Goal: Task Accomplishment & Management: Manage account settings

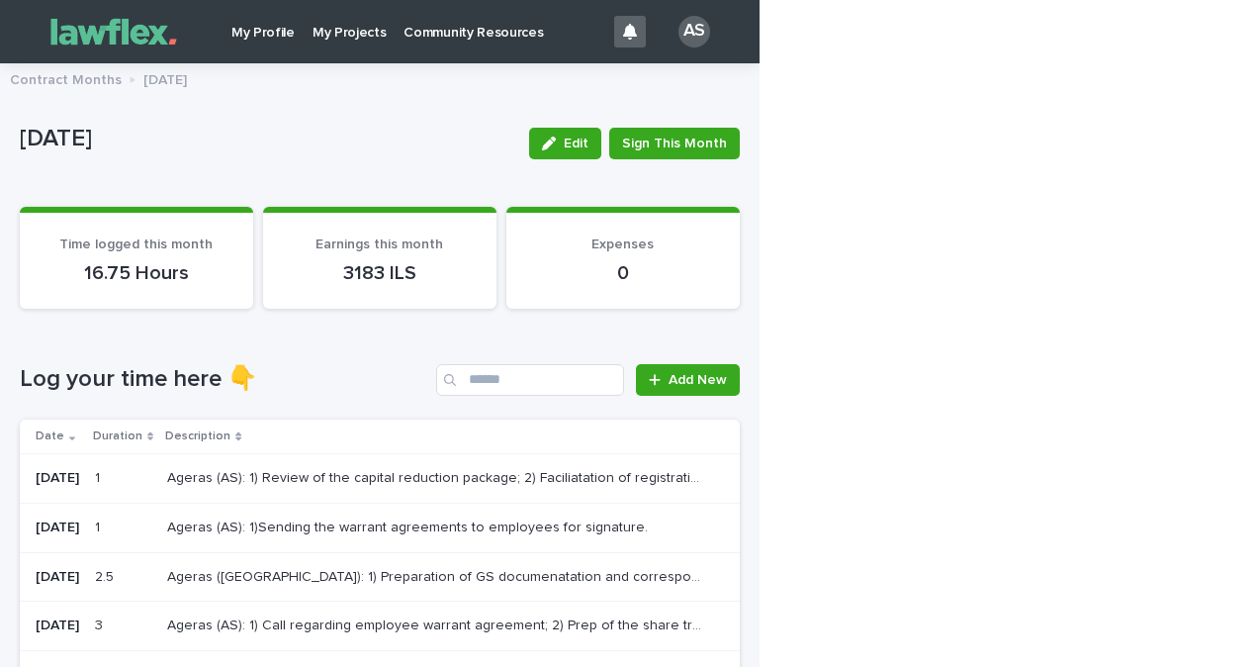
click at [443, 132] on p "[DATE]" at bounding box center [267, 139] width 494 height 29
click at [361, 155] on div "[DATE]" at bounding box center [267, 143] width 494 height 37
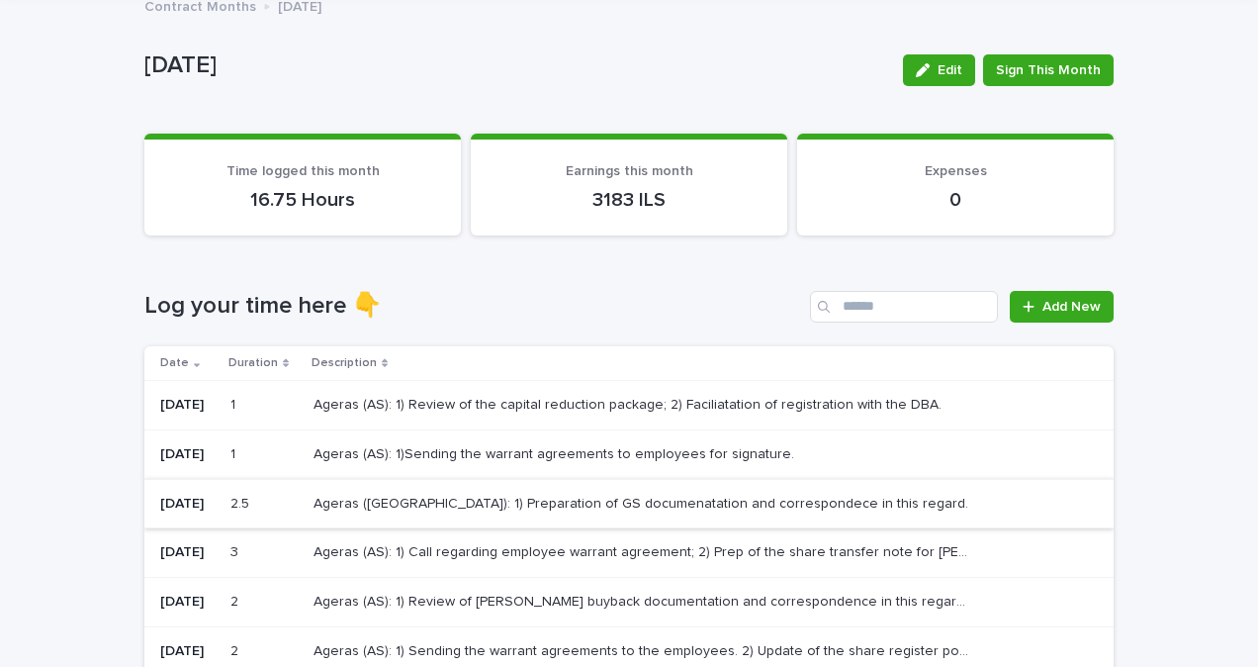
scroll to position [297, 0]
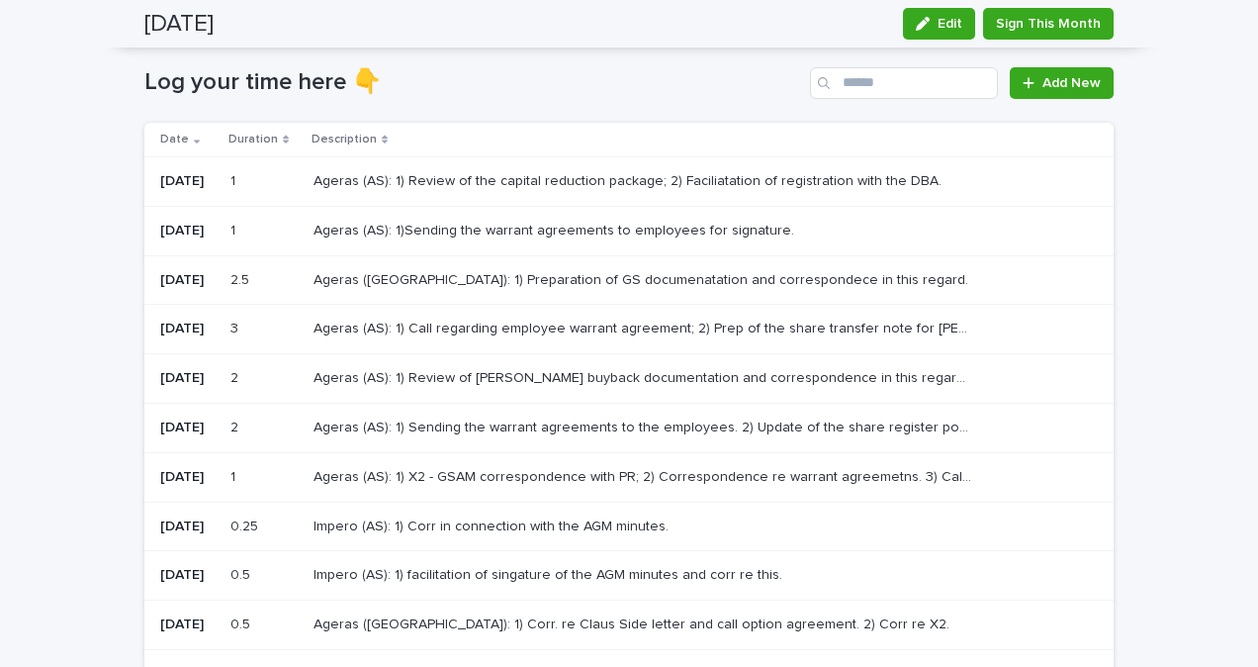
click at [616, 293] on div "Ageras ([GEOGRAPHIC_DATA]): 1) Preparation of GS documenatation and corresponde…" at bounding box center [698, 280] width 769 height 33
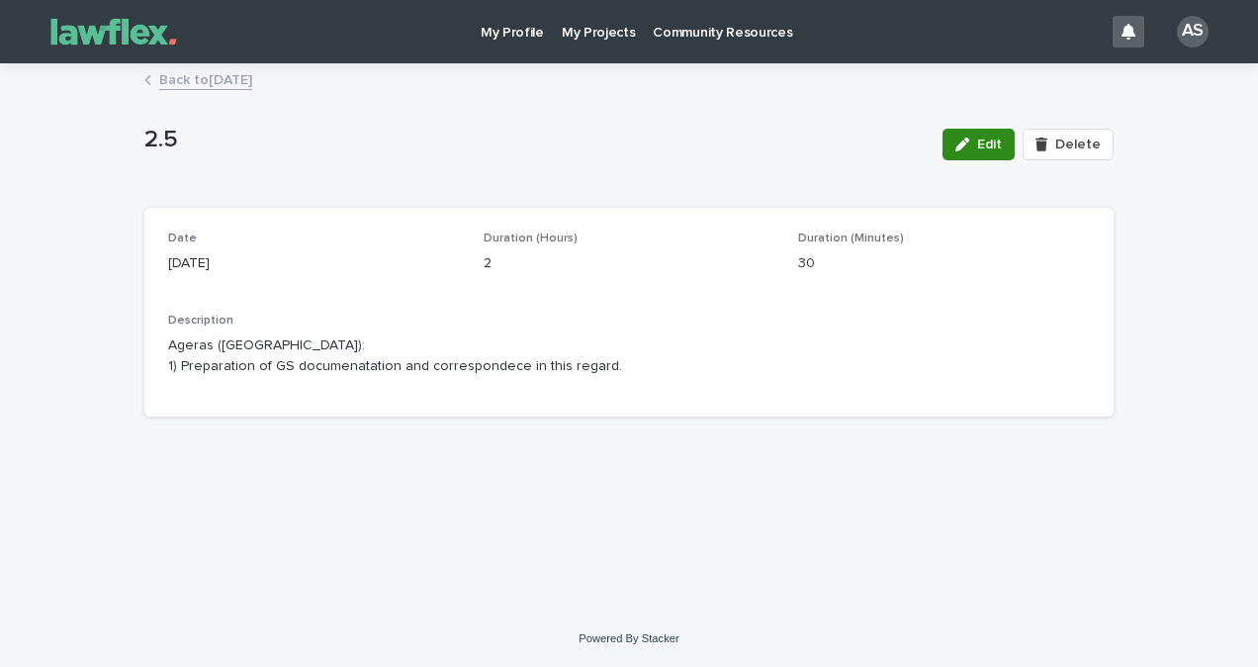
click at [988, 142] on span "Edit" at bounding box center [989, 144] width 25 height 14
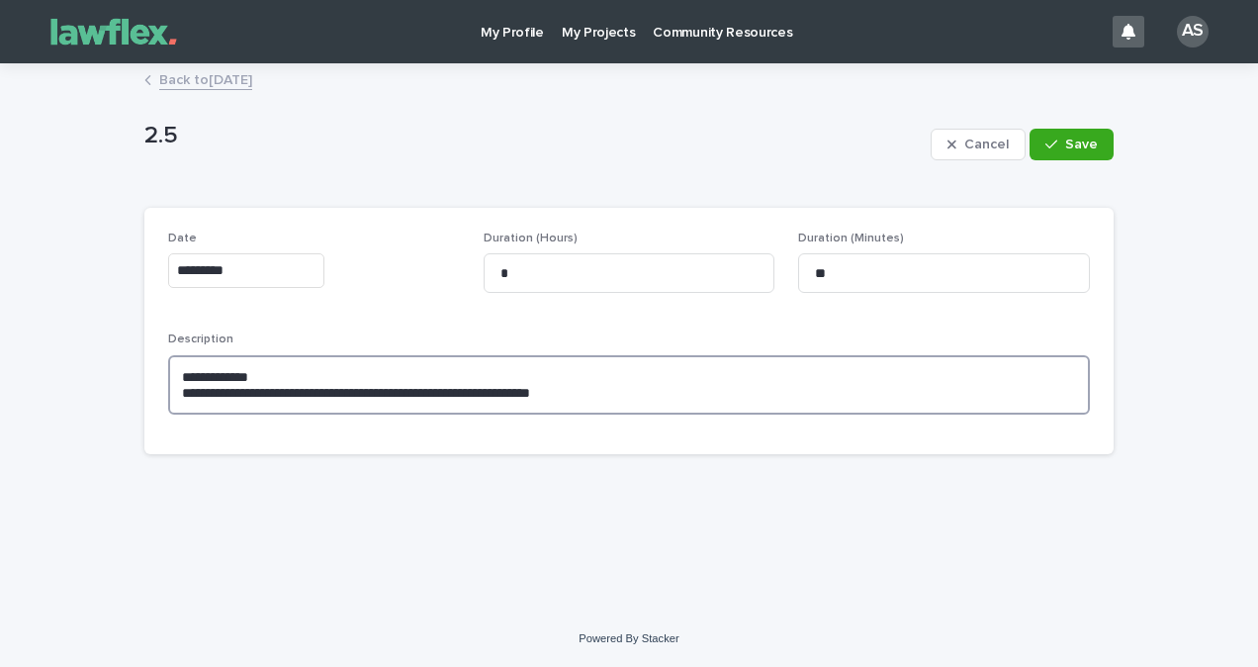
click at [270, 362] on textarea "**********" at bounding box center [629, 384] width 922 height 59
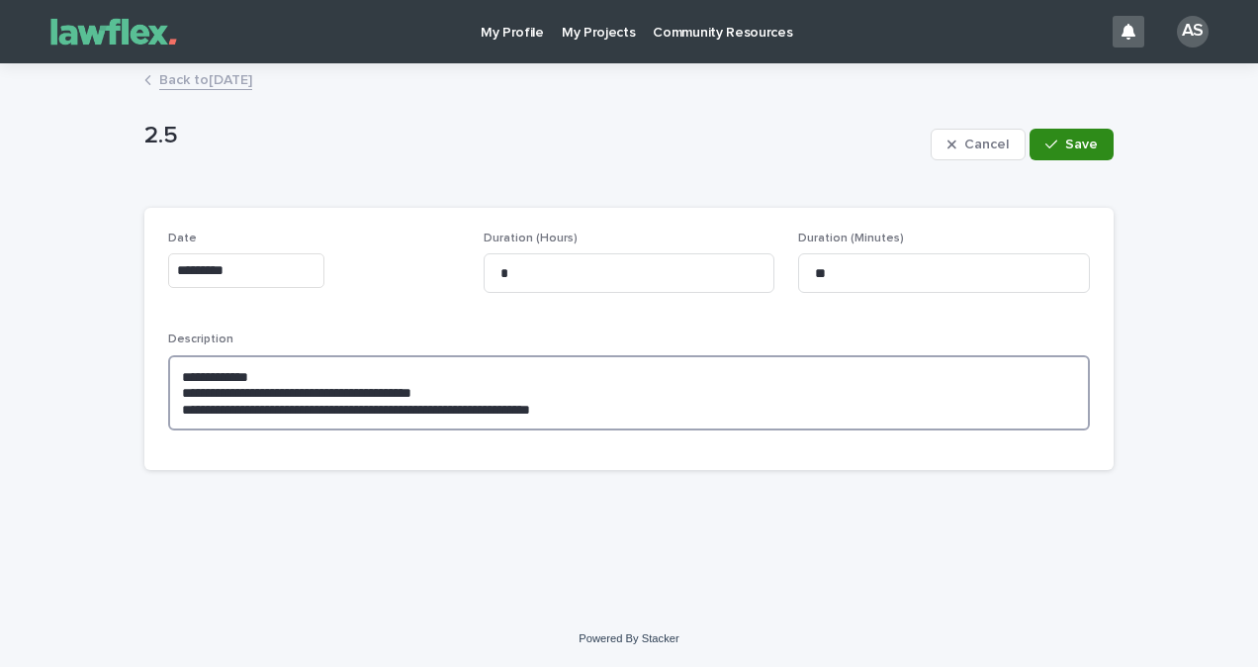
type textarea "**********"
click at [1096, 145] on span "Save" at bounding box center [1081, 144] width 33 height 14
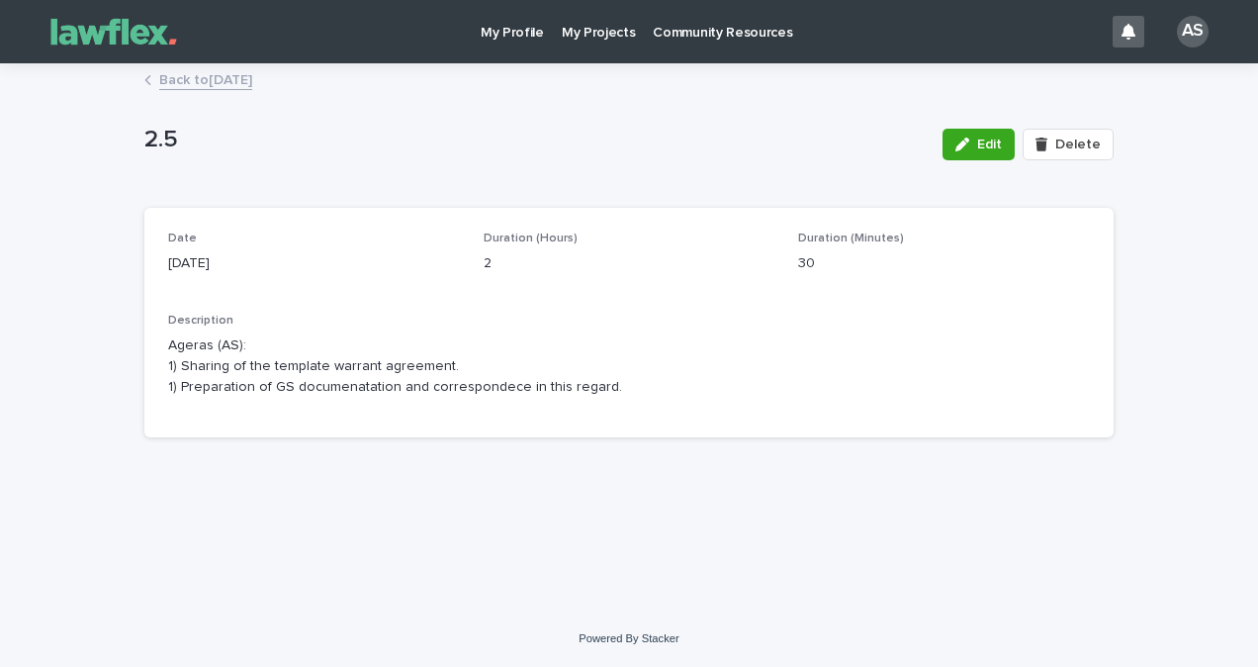
click at [215, 75] on link "Back to [DATE]" at bounding box center [205, 78] width 93 height 23
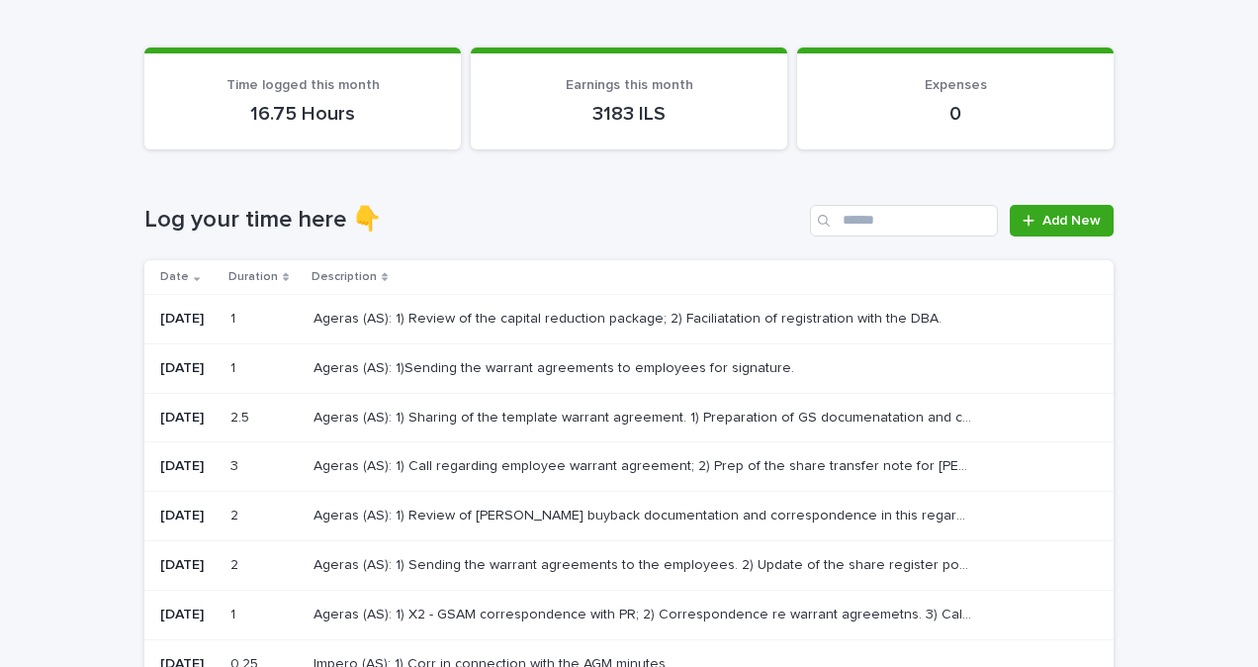
scroll to position [198, 0]
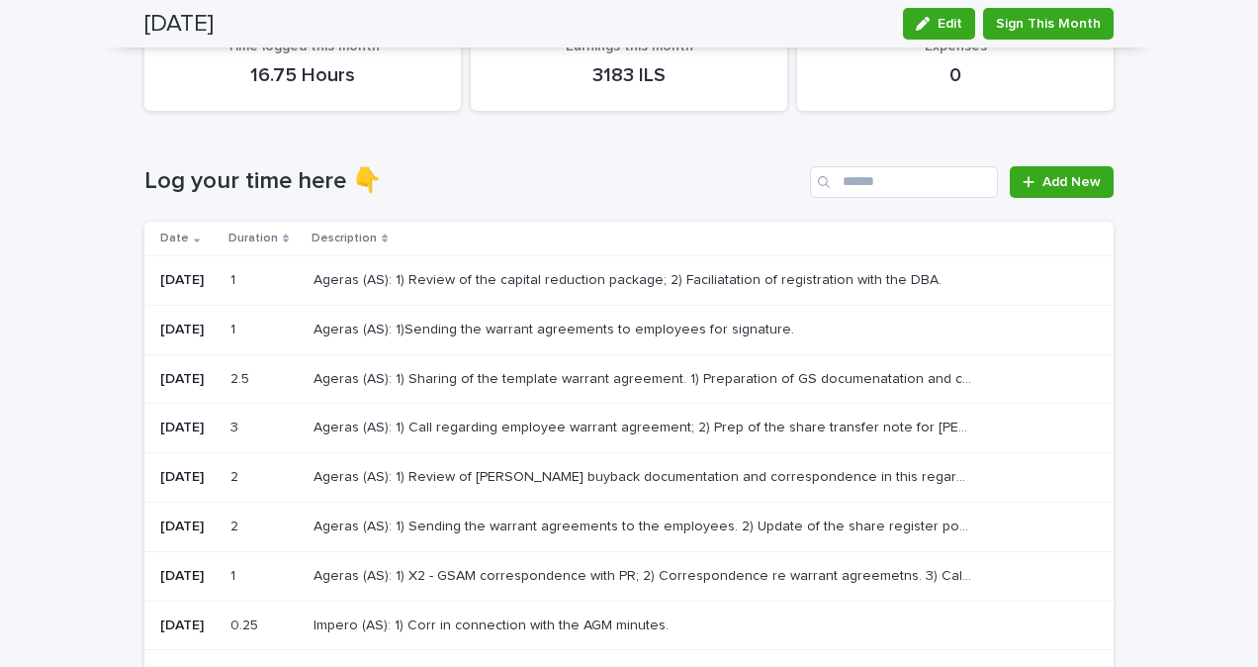
click at [382, 389] on div "Ageras (AS): 1) Sharing of the template warrant agreement. 1) Preparation of GS…" at bounding box center [698, 379] width 769 height 33
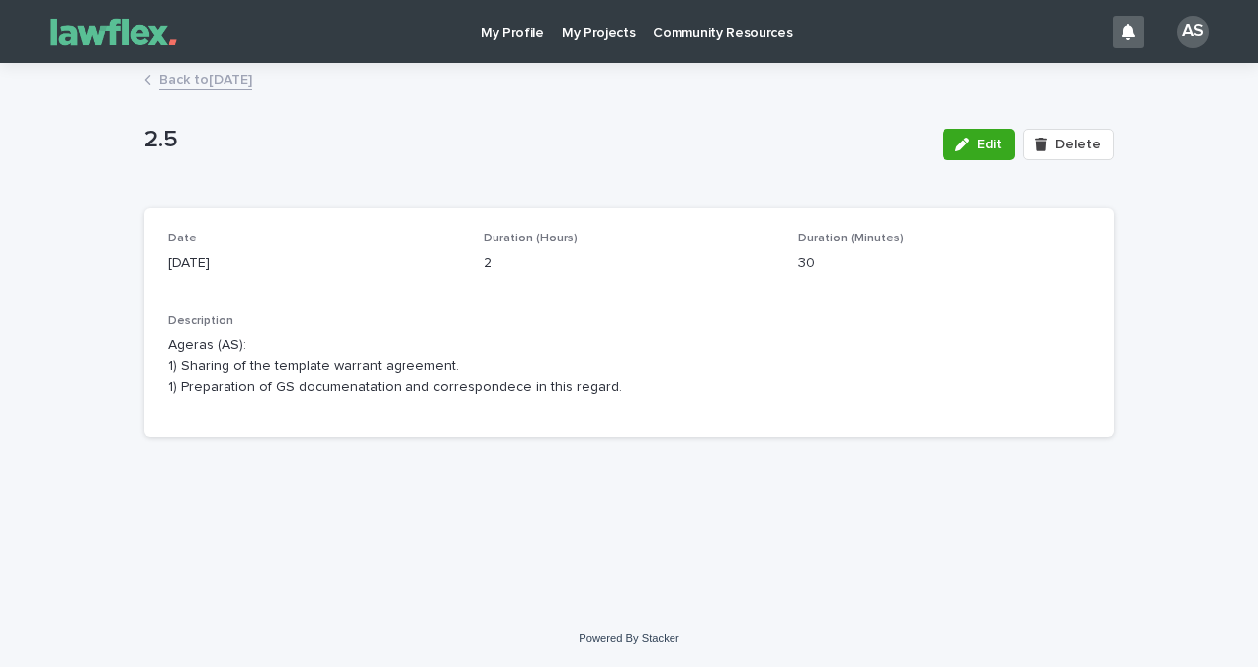
drag, startPoint x: 603, startPoint y: 367, endPoint x: 598, endPoint y: 381, distance: 14.7
click at [602, 368] on p "Ageras (AS): 1) Sharing of the template warrant agreement. 1) Preparation of GS…" at bounding box center [629, 365] width 922 height 61
click at [198, 72] on link "Back to [DATE]" at bounding box center [205, 78] width 93 height 23
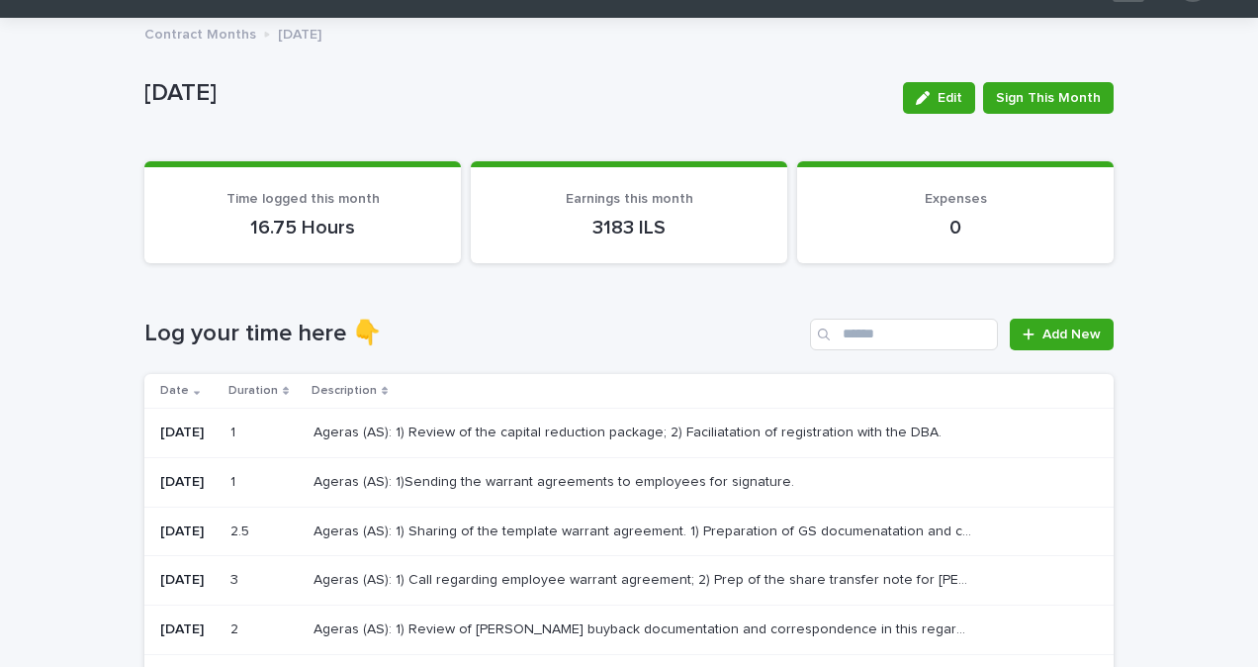
scroll to position [99, 0]
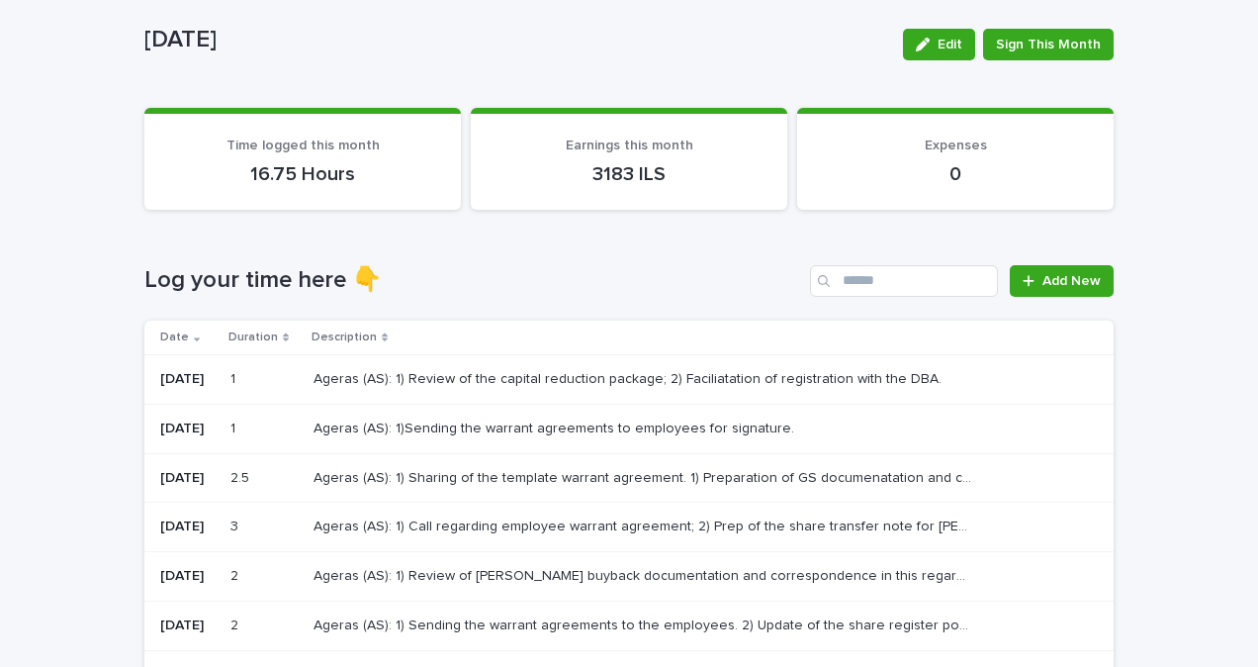
click at [394, 523] on p "Ageras (AS): 1) Call regarding employee warrant agreement; 2) Prep of the share…" at bounding box center [646, 524] width 664 height 21
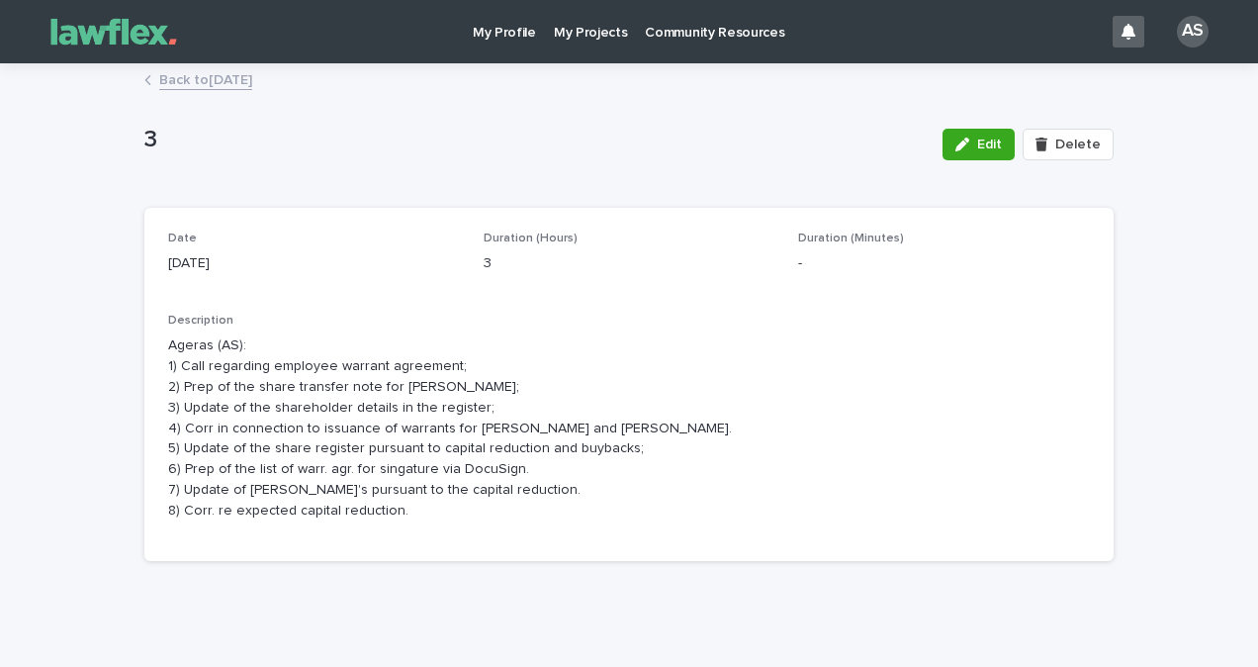
click at [526, 358] on p "Ageras (AS): 1) Call regarding employee warrant agreement; 2) Prep of the share…" at bounding box center [629, 427] width 922 height 185
click at [539, 425] on p "Ageras (AS): 1) Call regarding employee warrant agreement; 2) Prep of the share…" at bounding box center [629, 427] width 922 height 185
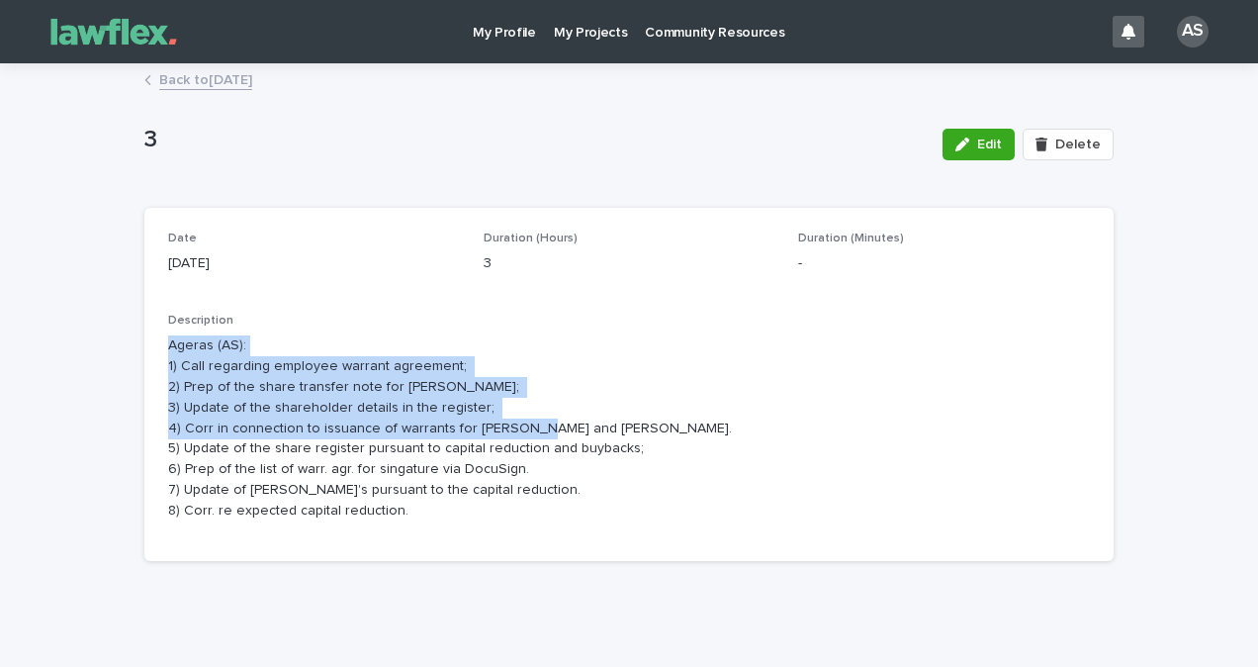
drag, startPoint x: 560, startPoint y: 432, endPoint x: 144, endPoint y: 348, distance: 423.8
click at [144, 348] on div "Date [DATE] Duration (Hours) 3 Duration (Minutes) - Description Ageras (AS): 1)…" at bounding box center [628, 384] width 969 height 353
copy p "Ageras (AS): 1) Call regarding employee warrant agreement; 2) Prep of the share…"
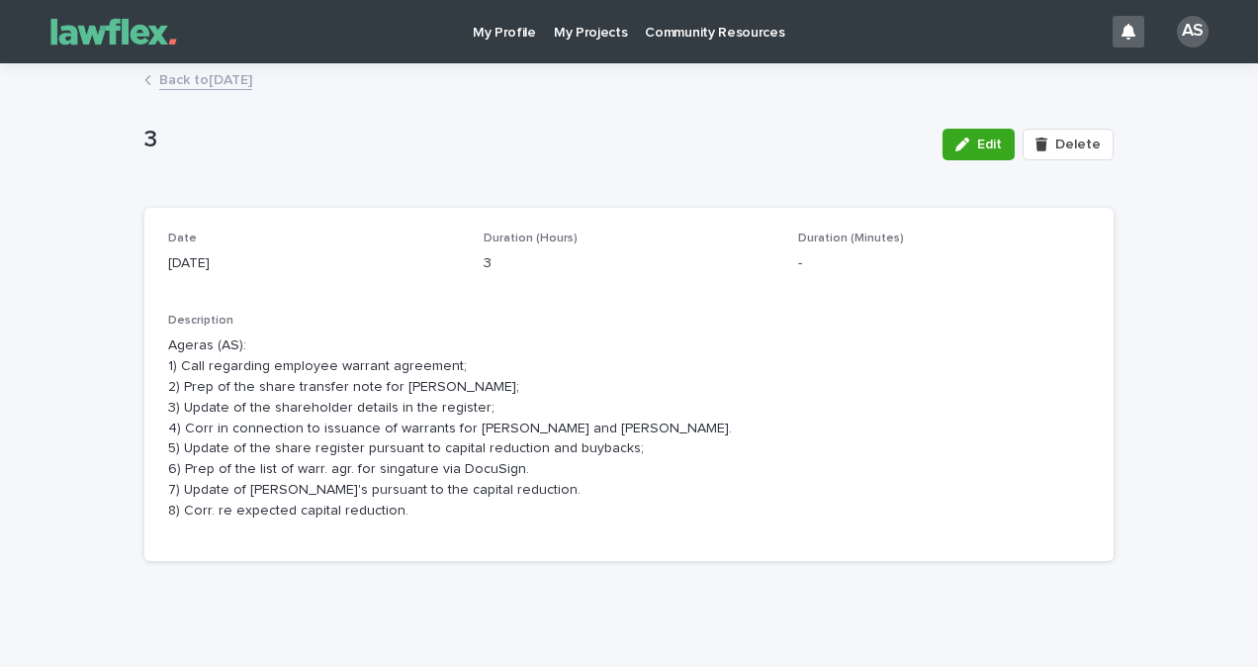
click at [449, 509] on p "Ageras (AS): 1) Call regarding employee warrant agreement; 2) Prep of the share…" at bounding box center [629, 427] width 922 height 185
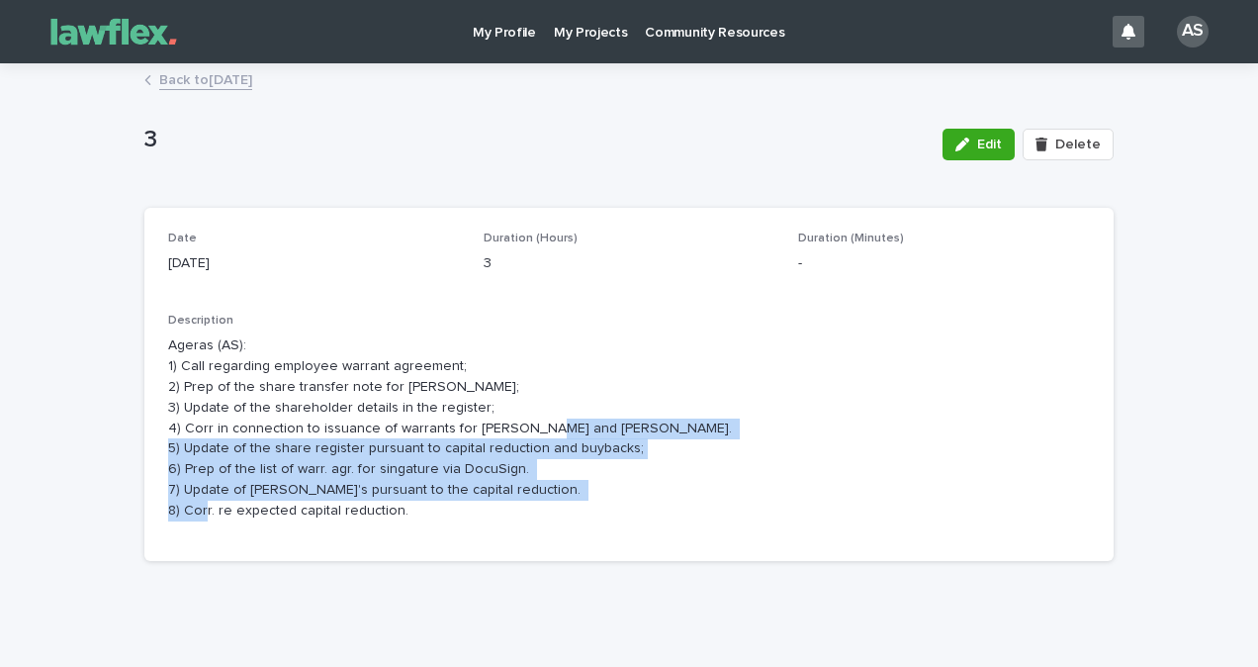
drag, startPoint x: 432, startPoint y: 523, endPoint x: 155, endPoint y: 453, distance: 285.7
click at [155, 453] on div "Date [DATE] Duration (Hours) 3 Duration (Minutes) - Description Ageras (AS): 1)…" at bounding box center [628, 384] width 969 height 353
copy p "5) Update of the share register pursuant to capital reduction and buybacks; 6) …"
click at [236, 78] on link "Back to [DATE]" at bounding box center [205, 78] width 93 height 23
